Goal: Task Accomplishment & Management: Use online tool/utility

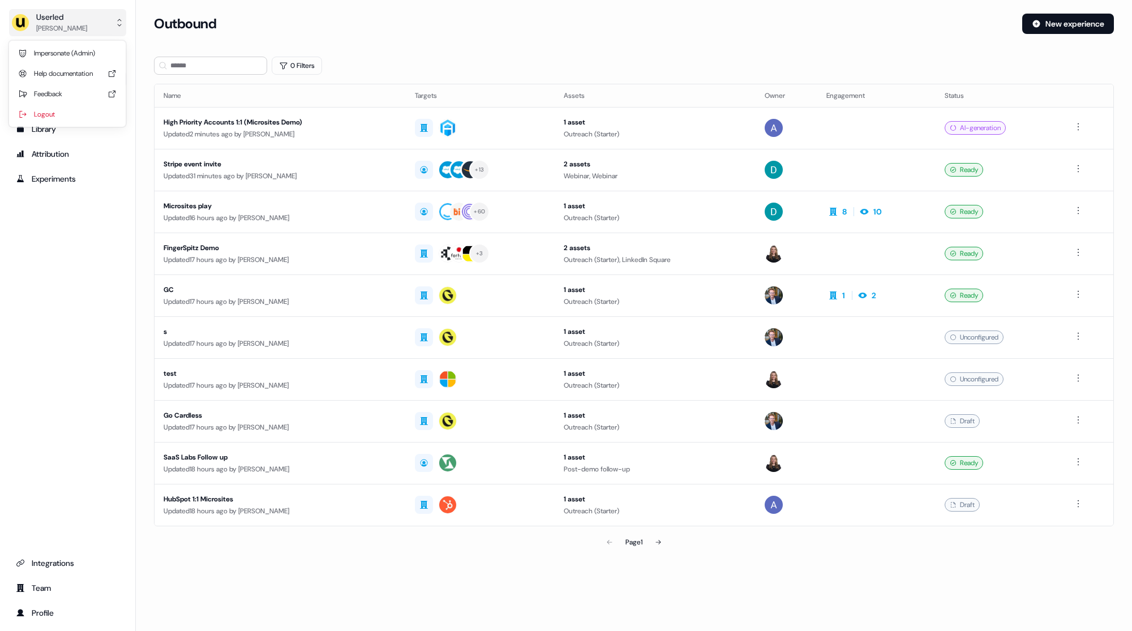
click at [79, 29] on div "[PERSON_NAME]" at bounding box center [61, 28] width 51 height 11
click at [71, 57] on div "Impersonate (Admin)" at bounding box center [68, 53] width 108 height 20
